Goal: Transaction & Acquisition: Purchase product/service

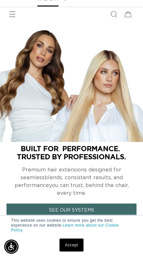
scroll to position [31, 0]
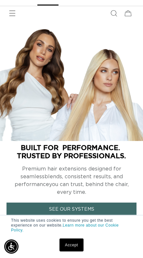
click at [80, 252] on link "Accept" at bounding box center [71, 245] width 24 height 13
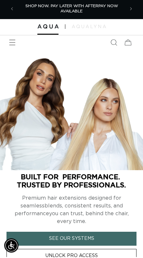
scroll to position [0, 0]
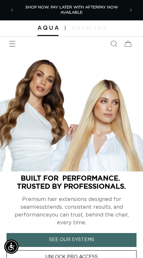
click at [114, 44] on icon "Search" at bounding box center [113, 44] width 6 height 6
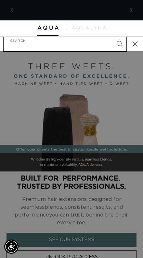
scroll to position [0, 214]
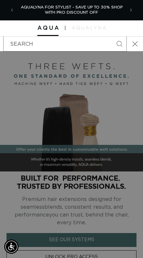
click at [122, 43] on icon "Search" at bounding box center [119, 44] width 6 height 6
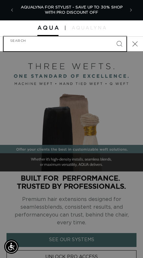
click at [7, 39] on input "Search" at bounding box center [65, 44] width 123 height 15
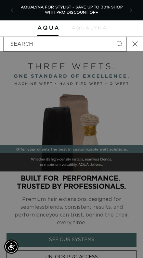
click at [130, 45] on button "Close" at bounding box center [135, 44] width 14 height 14
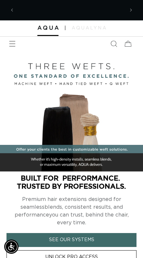
scroll to position [0, 0]
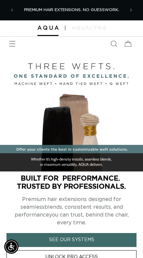
click at [11, 43] on icon "Menu" at bounding box center [12, 44] width 6 height 6
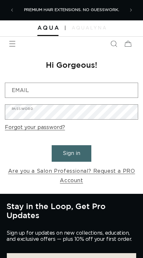
click at [111, 94] on input "Email" at bounding box center [71, 90] width 132 height 15
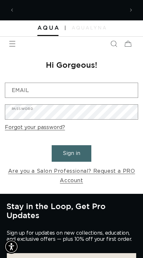
scroll to position [0, 107]
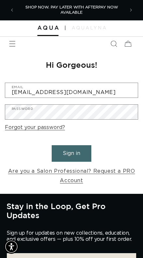
type input "duehrskii@icloud.com"
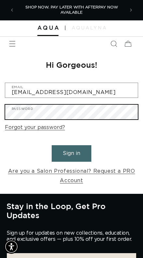
click at [71, 153] on button "Sign in" at bounding box center [72, 153] width 40 height 17
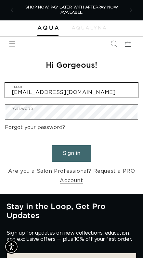
click at [71, 153] on button "Sign in" at bounding box center [72, 153] width 40 height 17
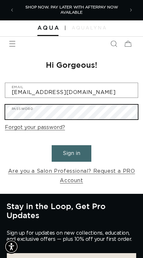
click at [67, 154] on button "Sign in" at bounding box center [72, 153] width 40 height 17
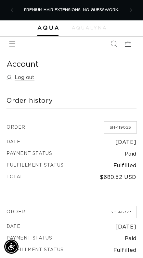
click at [12, 42] on icon "Menu" at bounding box center [12, 44] width 6 height 6
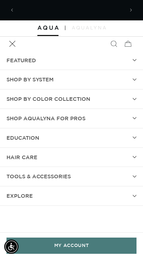
scroll to position [0, 107]
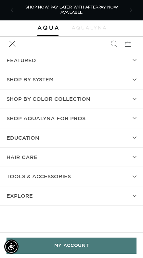
click at [19, 96] on span "Shop by Color Collection" at bounding box center [48, 98] width 84 height 9
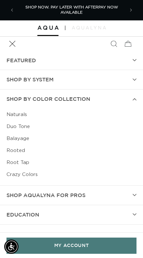
click at [15, 96] on span "Shop by Color Collection" at bounding box center [48, 98] width 84 height 9
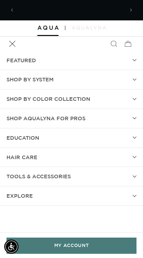
scroll to position [0, 214]
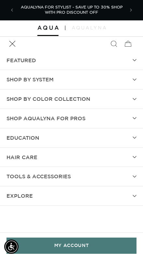
click at [125, 155] on summary "hAIR CARE" at bounding box center [71, 157] width 143 height 19
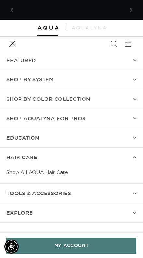
scroll to position [0, 0]
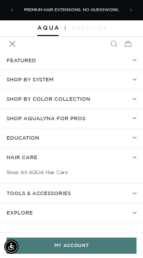
click at [125, 158] on summary "hAIR CARE" at bounding box center [71, 157] width 143 height 19
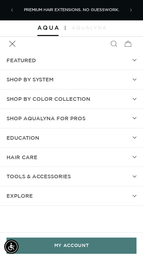
click at [19, 82] on span "SHOP BY SYSTEM" at bounding box center [29, 79] width 47 height 9
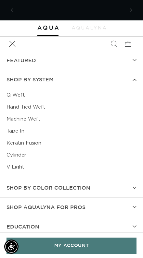
scroll to position [0, 107]
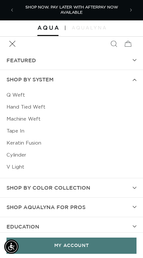
click at [12, 116] on link "Machine Weft" at bounding box center [71, 119] width 130 height 12
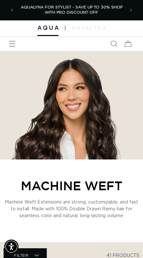
click at [12, 42] on icon "Menu" at bounding box center [12, 44] width 6 height 6
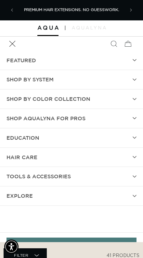
click at [21, 78] on span "SHOP BY SYSTEM" at bounding box center [29, 79] width 47 height 9
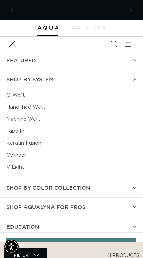
scroll to position [0, 107]
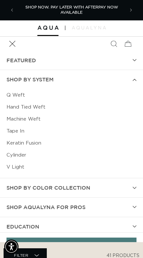
click at [11, 104] on link "Hand Tied Weft" at bounding box center [71, 107] width 130 height 12
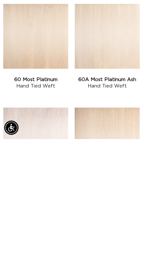
scroll to position [0, 107]
click at [22, 196] on link "60 Most Platinum Hand Tied Weft" at bounding box center [35, 202] width 65 height 13
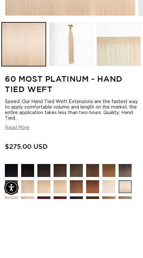
scroll to position [0, 126]
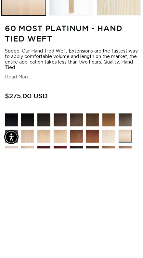
radio input "true"
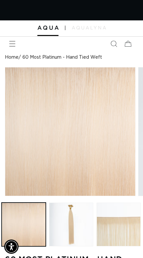
scroll to position [0, 252]
